Goal: Task Accomplishment & Management: Complete application form

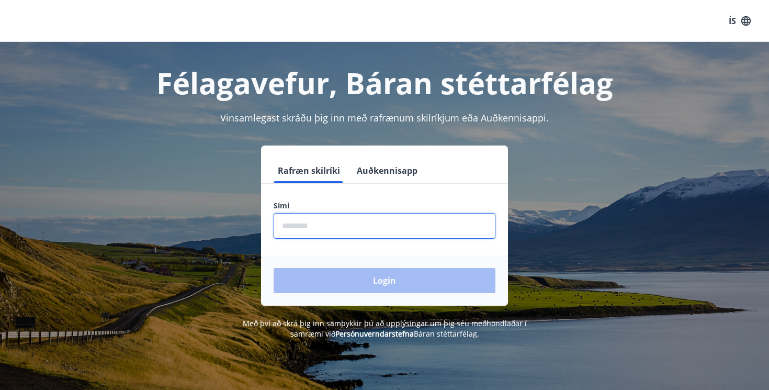
click at [330, 223] on input "phone" at bounding box center [385, 226] width 222 height 26
type input "********"
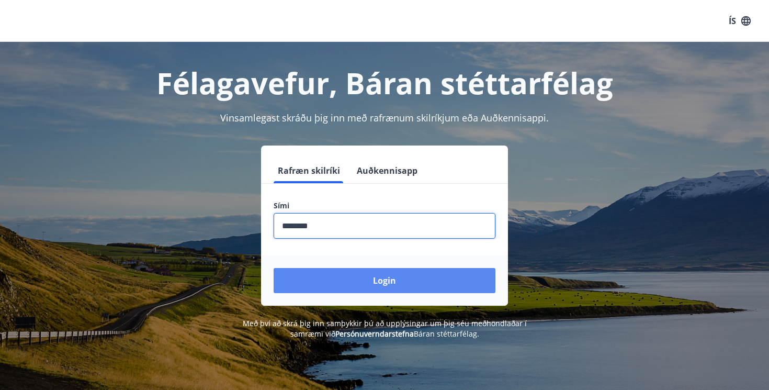
click at [343, 292] on button "Login" at bounding box center [385, 280] width 222 height 25
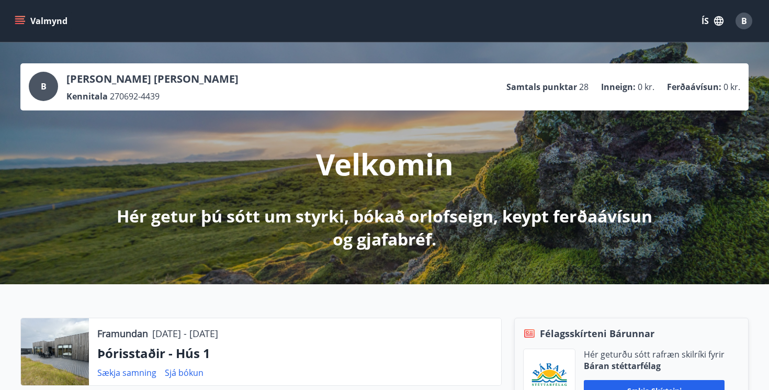
click at [334, 85] on div "B [PERSON_NAME] [PERSON_NAME] Kennitala 270692-4439 Samtals punktar 28 Inneign …" at bounding box center [385, 87] width 712 height 30
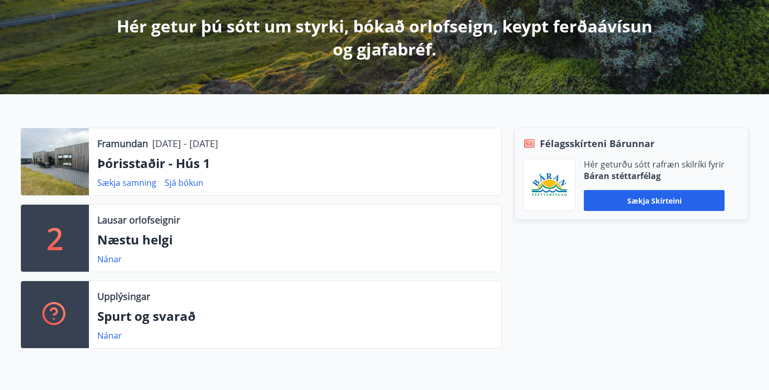
click at [327, 115] on div "Framundan [DATE] - [DATE] Þórisstaðir - Hús 1 Sækja samning Sjá bókun 2 Lausar …" at bounding box center [384, 234] width 769 height 280
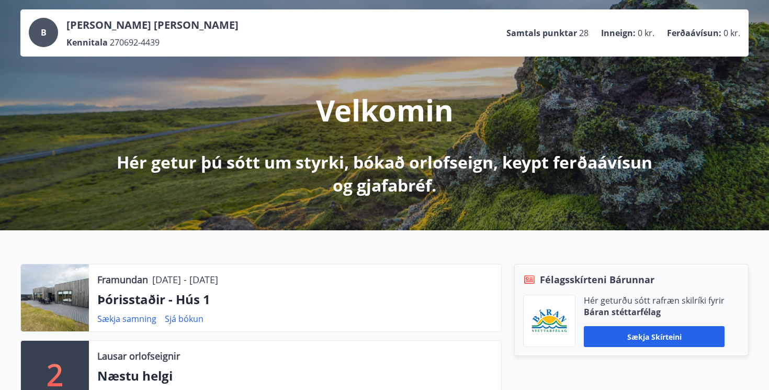
scroll to position [0, 0]
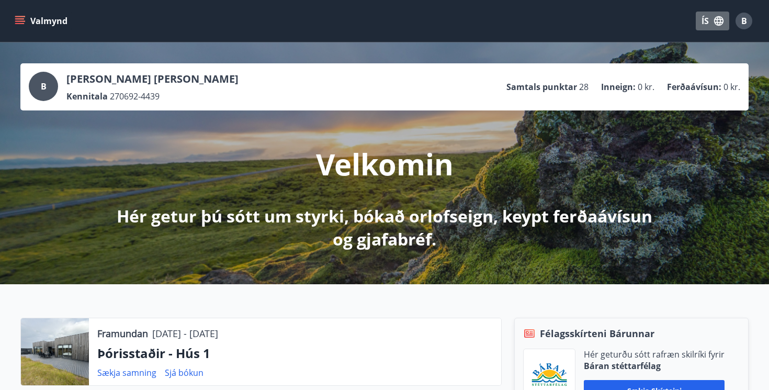
click at [718, 25] on icon "button" at bounding box center [718, 20] width 9 height 9
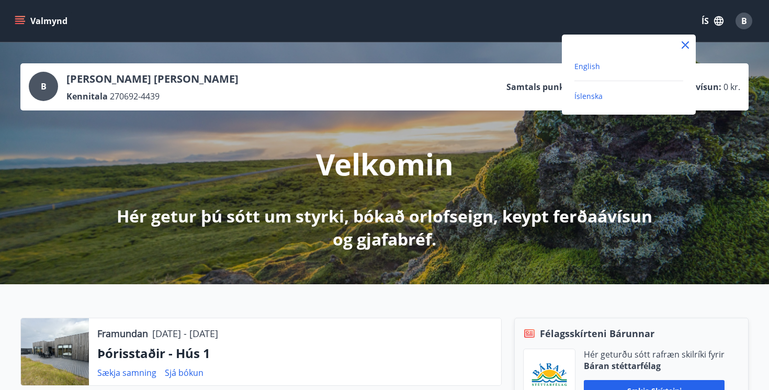
click at [598, 61] on span "English" at bounding box center [588, 66] width 26 height 10
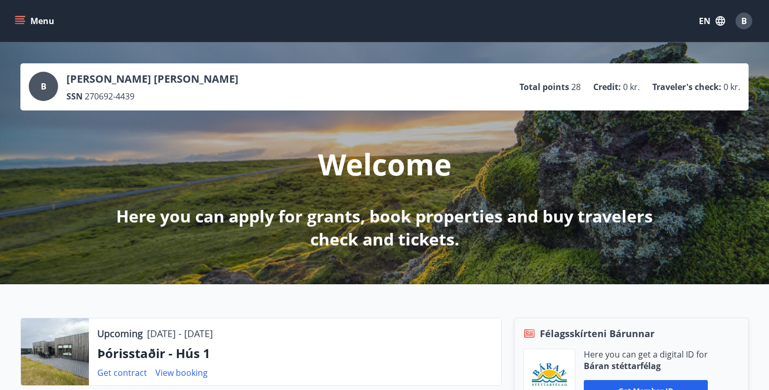
click at [28, 22] on button "Menu" at bounding box center [36, 21] width 46 height 19
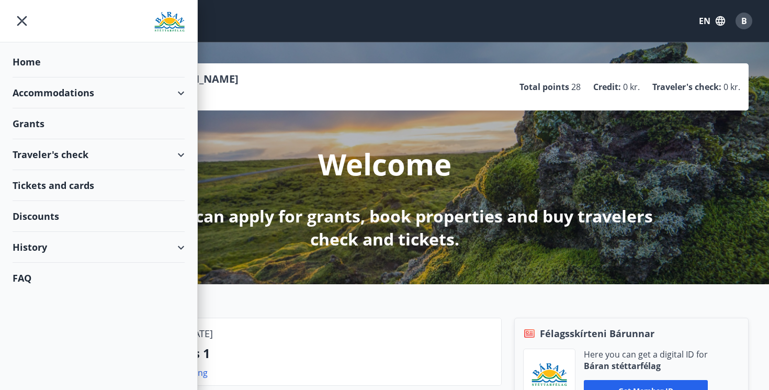
click at [78, 128] on div "Grants" at bounding box center [99, 123] width 172 height 31
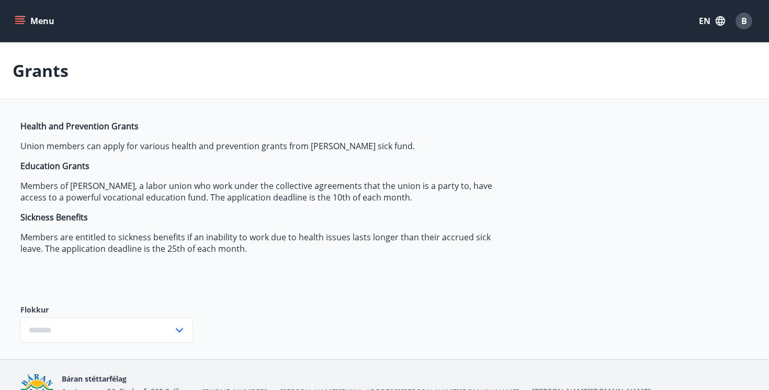
type input "***"
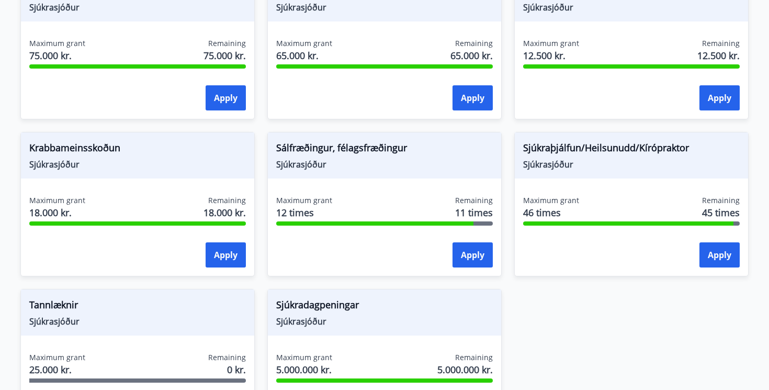
scroll to position [711, 0]
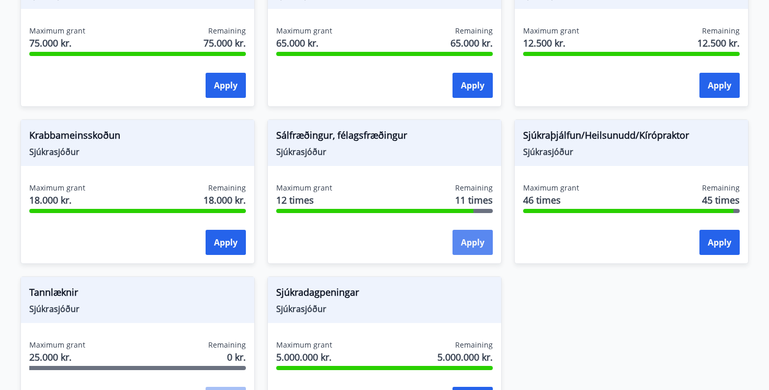
click at [464, 240] on button "Apply" at bounding box center [473, 242] width 40 height 25
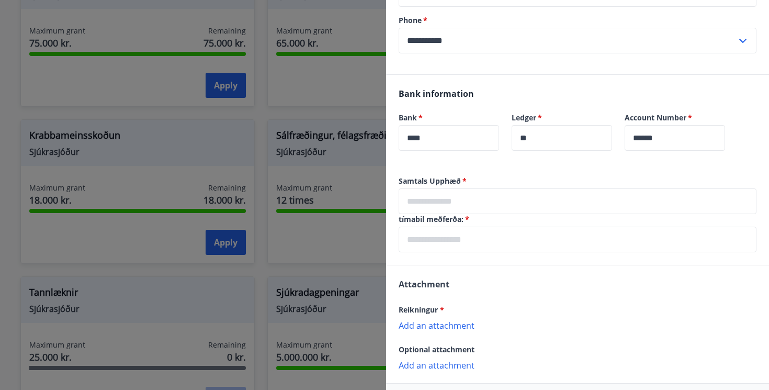
scroll to position [230, 0]
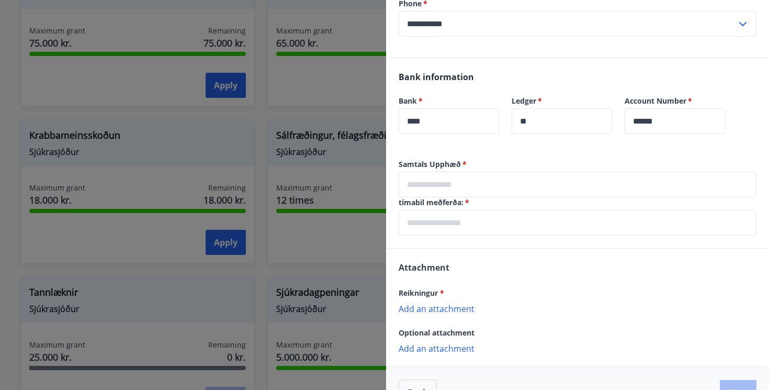
click at [497, 181] on input "text" at bounding box center [578, 185] width 358 height 26
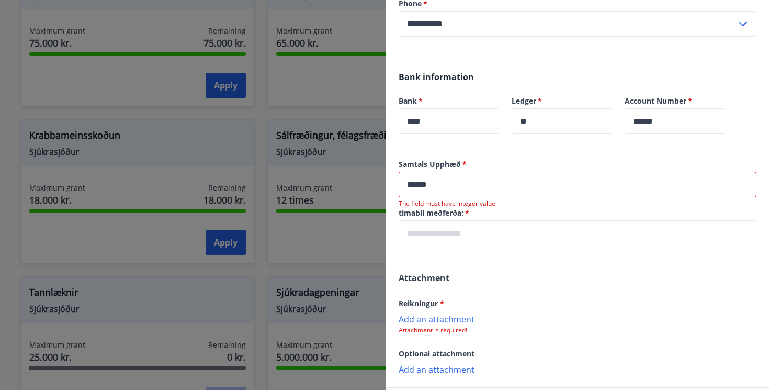
click at [521, 236] on input "text" at bounding box center [578, 233] width 358 height 26
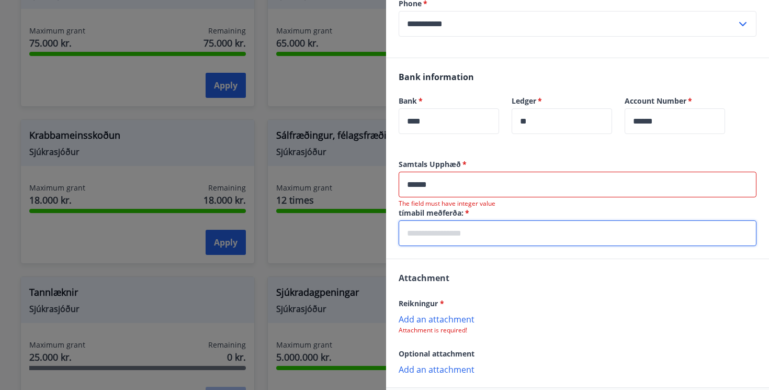
click at [419, 184] on input "******" at bounding box center [578, 185] width 358 height 26
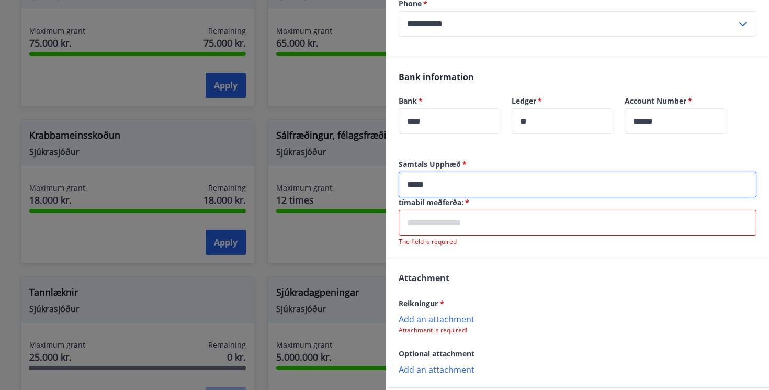
type input "*****"
click at [512, 297] on div "Reikningur *" at bounding box center [578, 303] width 358 height 13
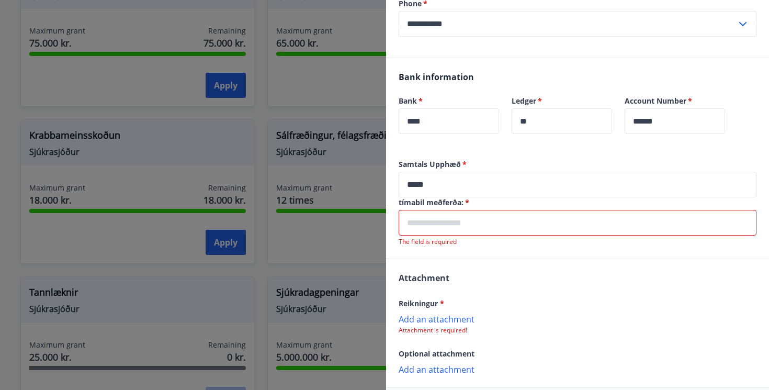
click at [458, 219] on input "text" at bounding box center [578, 223] width 358 height 26
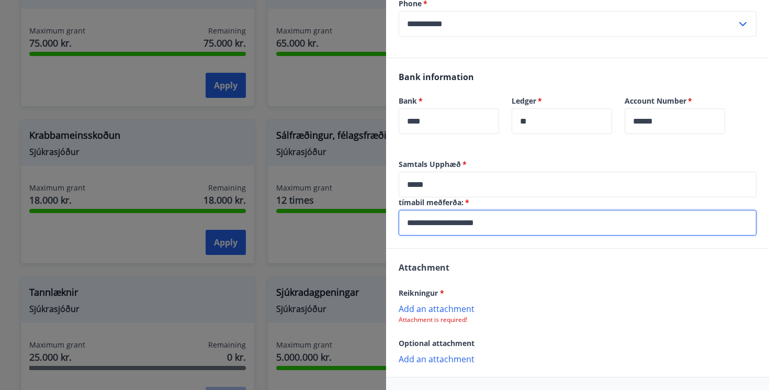
type input "**********"
click at [490, 268] on div "Attachment Reikningur * Add an attachment Attachment is required! Optional atta…" at bounding box center [577, 313] width 383 height 128
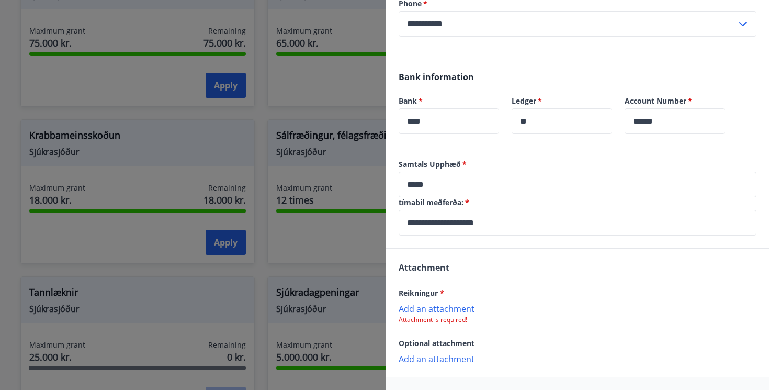
scroll to position [269, 0]
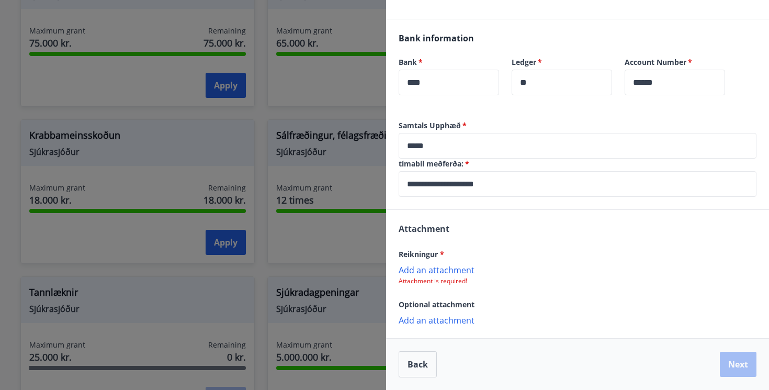
click at [435, 267] on p "Add an attachment" at bounding box center [578, 269] width 358 height 10
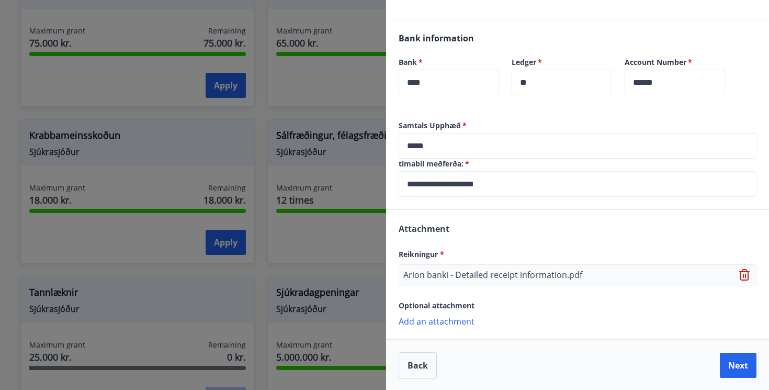
click at [453, 325] on p "Add an attachment" at bounding box center [578, 321] width 358 height 10
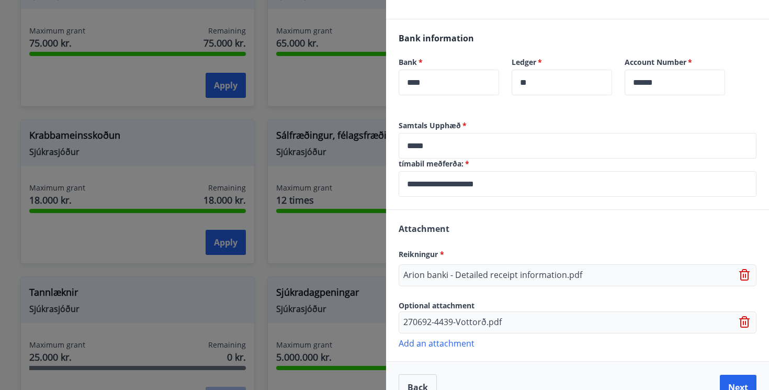
scroll to position [292, 0]
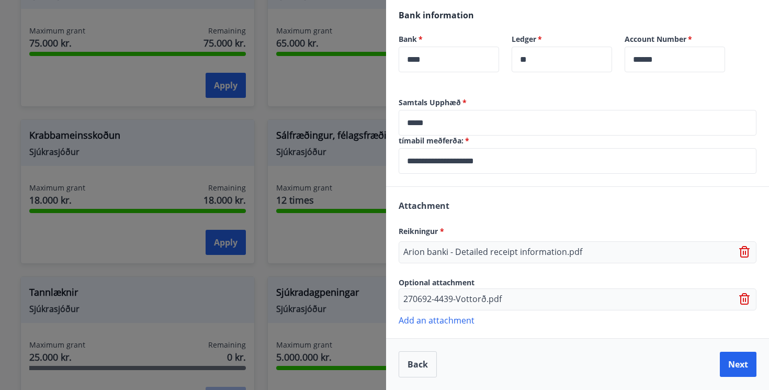
click at [455, 322] on p "Add an attachment" at bounding box center [578, 320] width 358 height 10
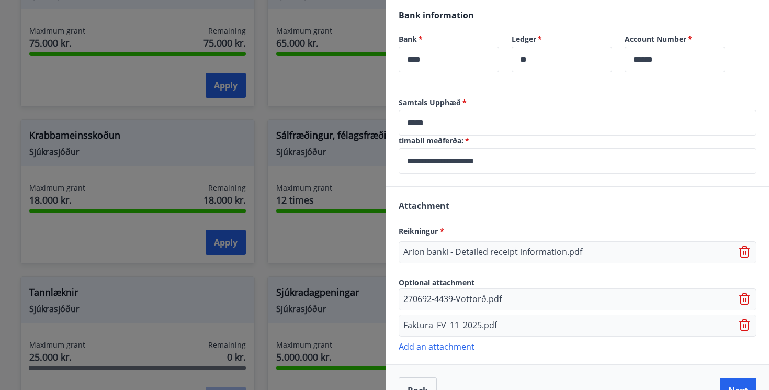
click at [450, 350] on p "Add an attachment" at bounding box center [578, 346] width 358 height 10
click at [466, 371] on p "Add an attachment" at bounding box center [578, 372] width 358 height 10
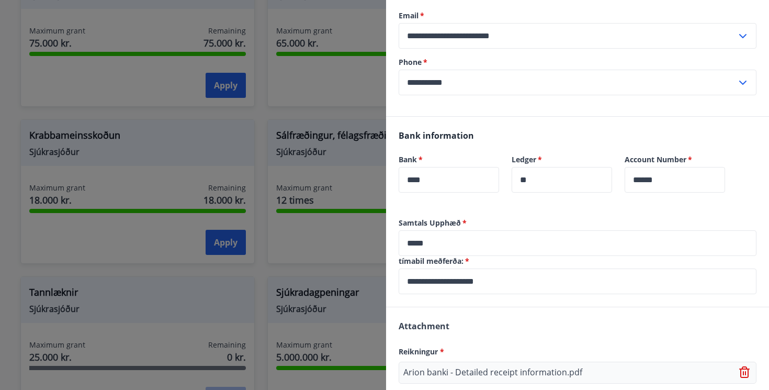
scroll to position [370, 0]
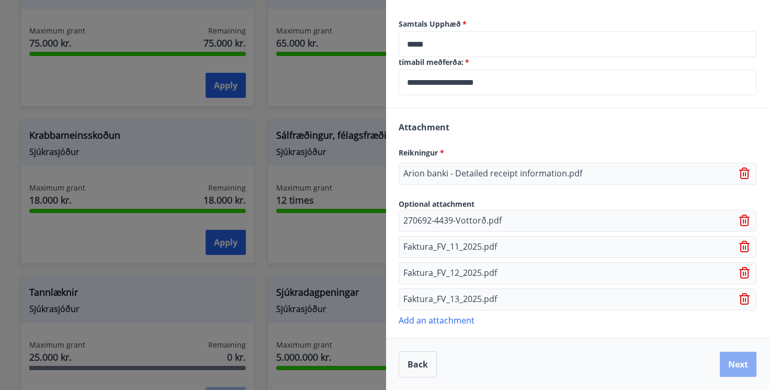
click at [733, 369] on button "Next" at bounding box center [738, 364] width 37 height 25
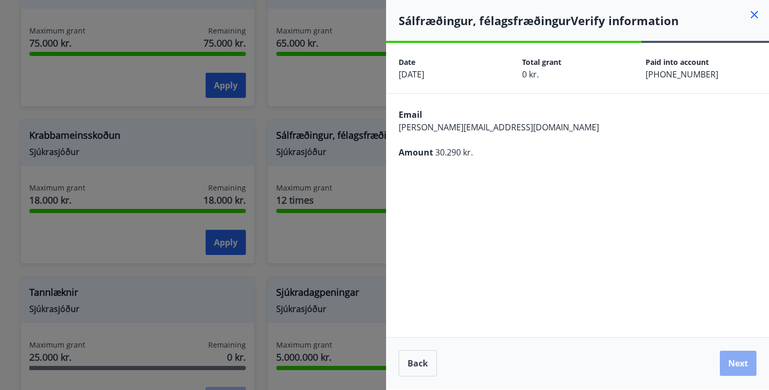
click at [735, 354] on button "Next" at bounding box center [738, 363] width 37 height 25
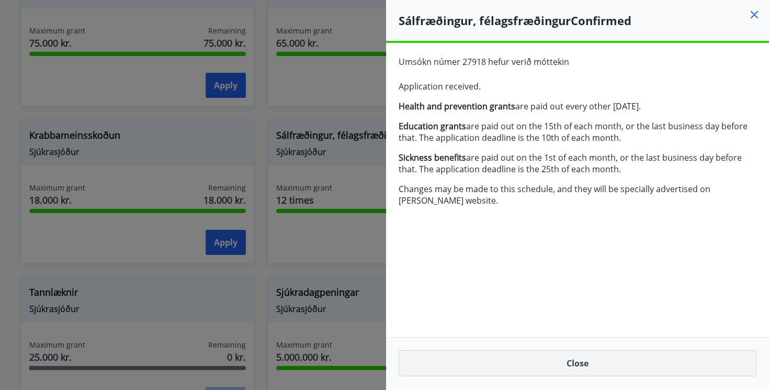
click at [600, 360] on button "Close" at bounding box center [578, 363] width 358 height 26
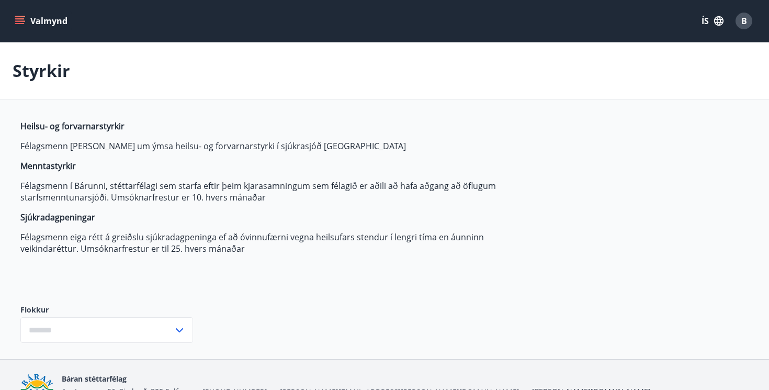
type input "***"
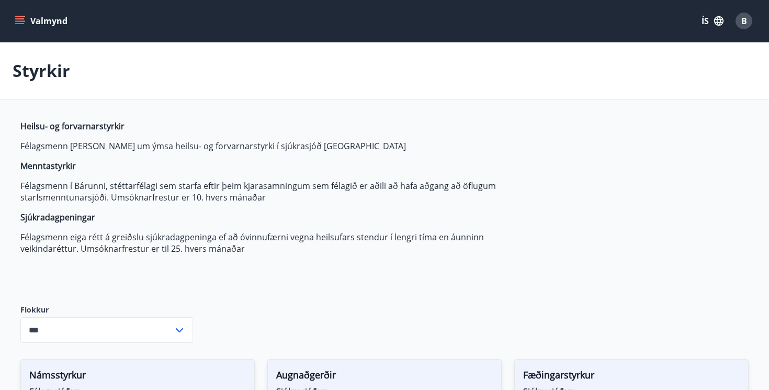
click at [43, 27] on button "Valmynd" at bounding box center [42, 21] width 59 height 19
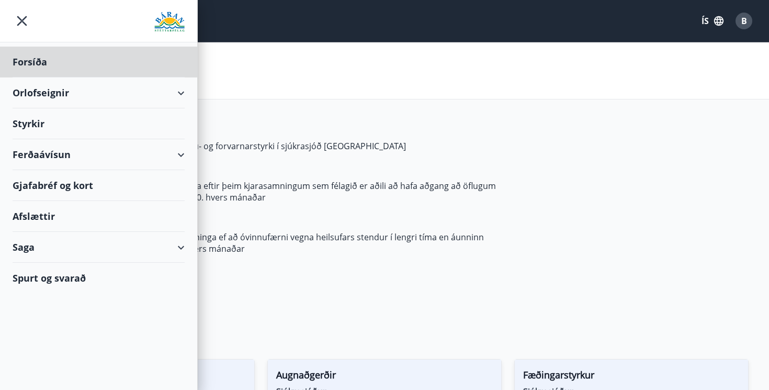
click at [32, 125] on div "Styrkir" at bounding box center [99, 123] width 172 height 31
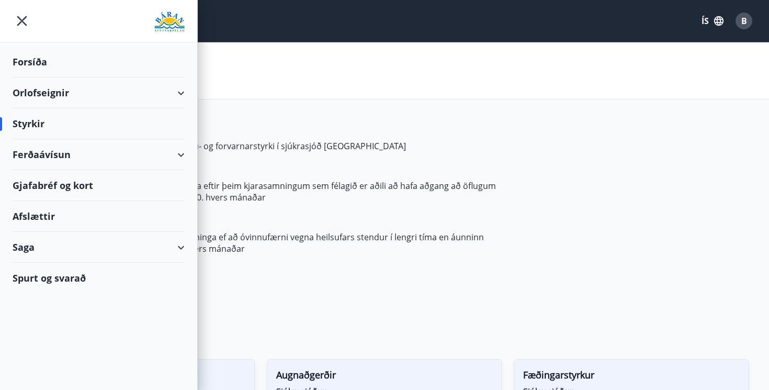
click at [713, 21] on icon "button" at bounding box center [719, 21] width 12 height 12
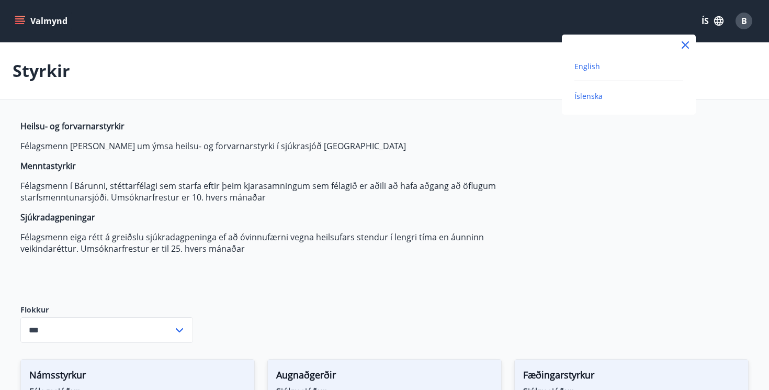
click at [594, 69] on span "English" at bounding box center [588, 66] width 26 height 10
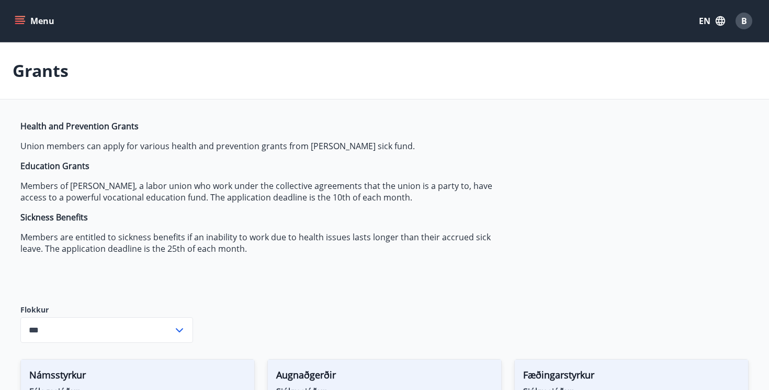
click at [25, 21] on icon "menu" at bounding box center [21, 20] width 12 height 1
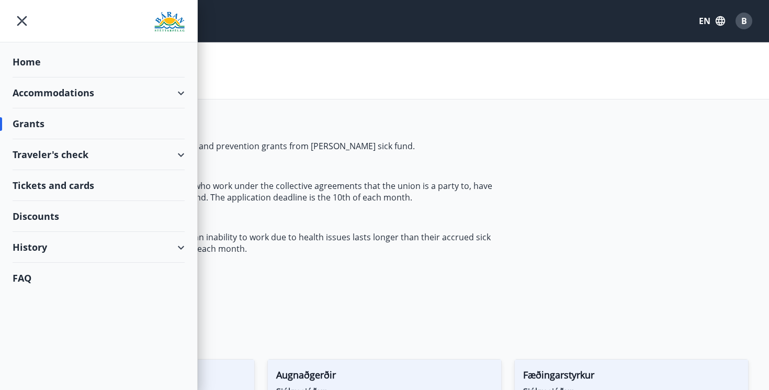
click at [51, 122] on div "Grants" at bounding box center [99, 123] width 172 height 31
click at [87, 94] on div "Accommodations" at bounding box center [99, 92] width 172 height 31
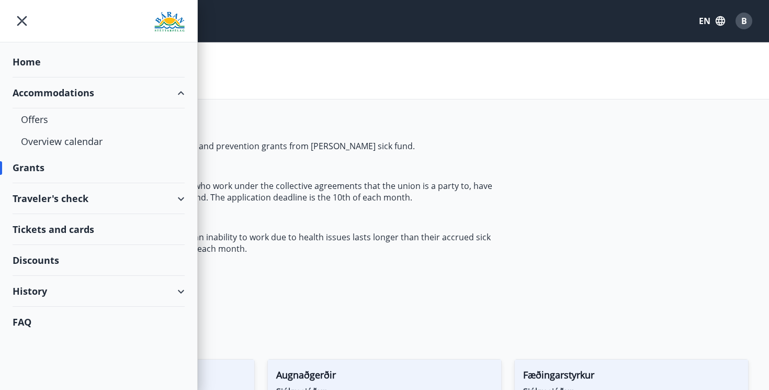
click at [87, 94] on div "Accommodations" at bounding box center [99, 92] width 172 height 31
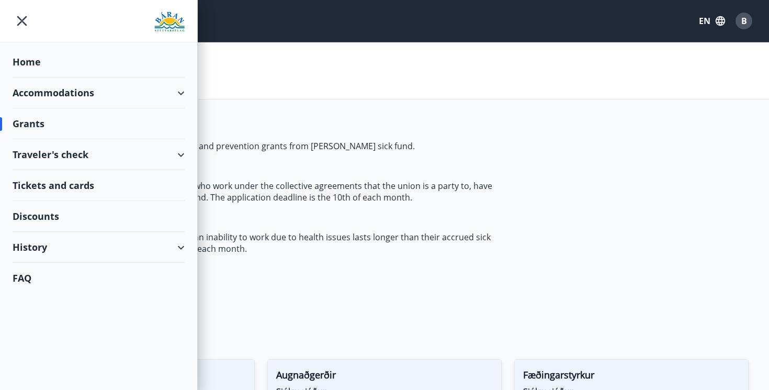
click at [122, 244] on div "History" at bounding box center [99, 247] width 172 height 31
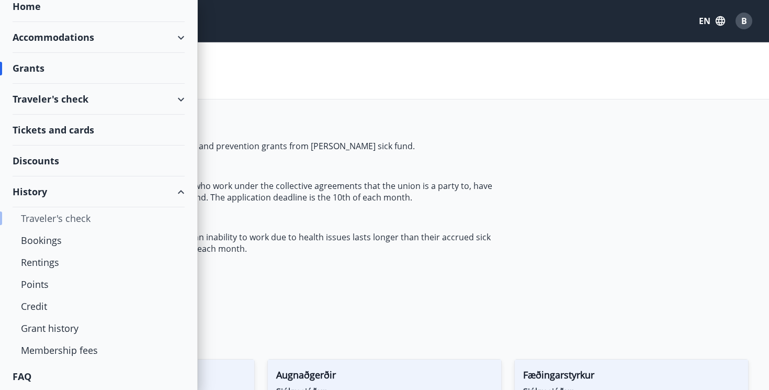
scroll to position [57, 0]
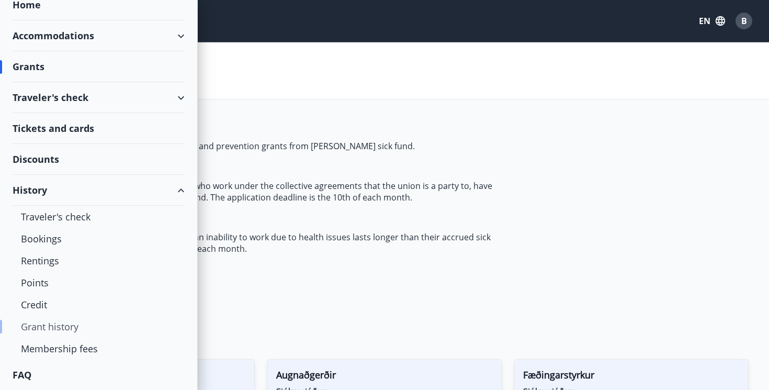
click at [68, 325] on div "Grant history" at bounding box center [98, 327] width 155 height 22
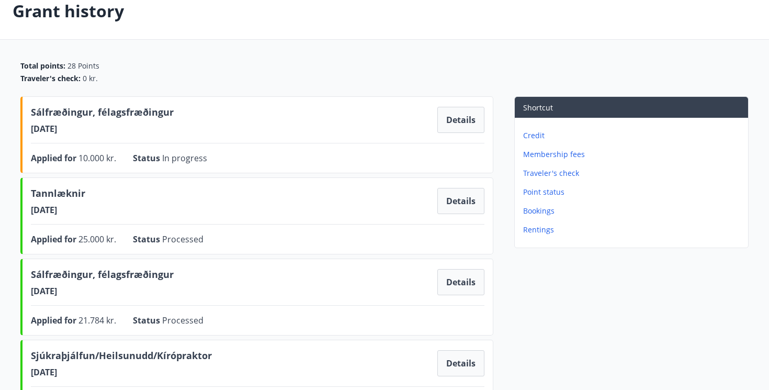
scroll to position [59, 0]
